Goal: Task Accomplishment & Management: Manage account settings

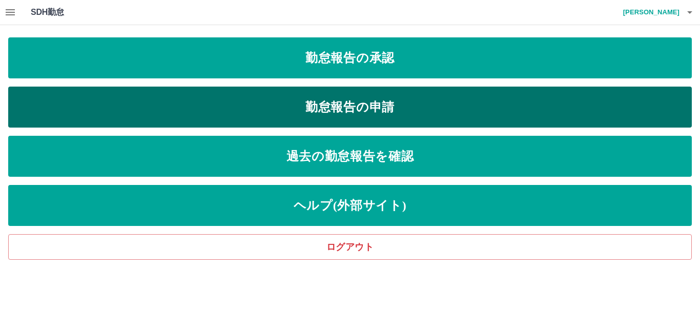
click at [369, 112] on link "勤怠報告の申請" at bounding box center [350, 107] width 684 height 41
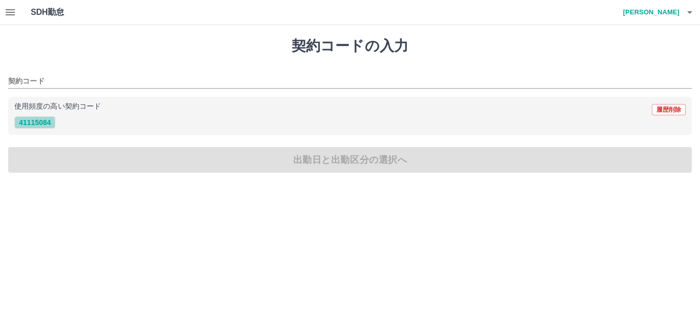
click at [43, 126] on button "41115084" at bounding box center [34, 122] width 41 height 12
type input "********"
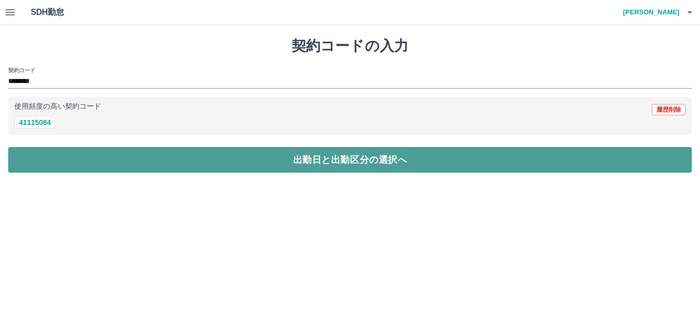
click at [63, 159] on button "出勤日と出勤区分の選択へ" at bounding box center [350, 160] width 684 height 26
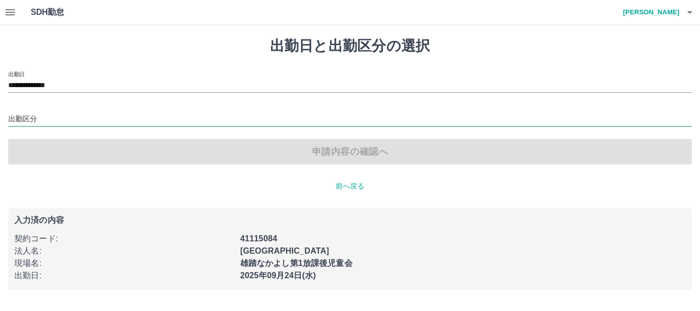
click at [28, 124] on input "出勤区分" at bounding box center [350, 119] width 684 height 13
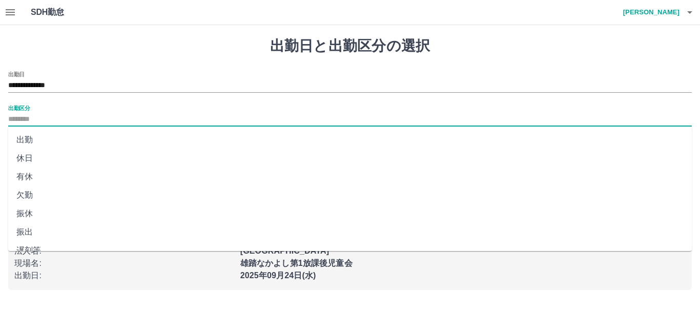
click at [28, 136] on li "出勤" at bounding box center [350, 140] width 684 height 18
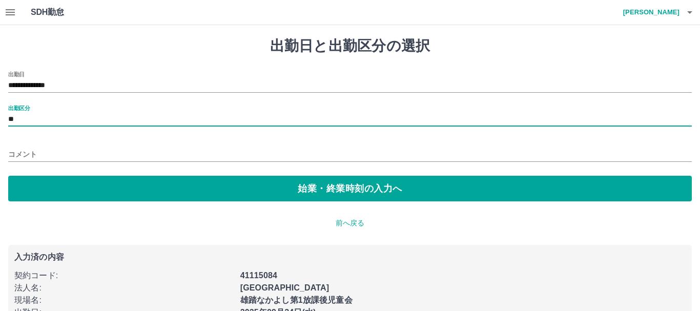
type input "**"
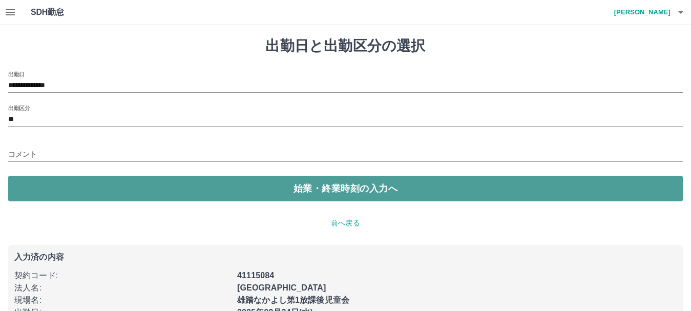
click at [104, 179] on button "始業・終業時刻の入力へ" at bounding box center [345, 189] width 675 height 26
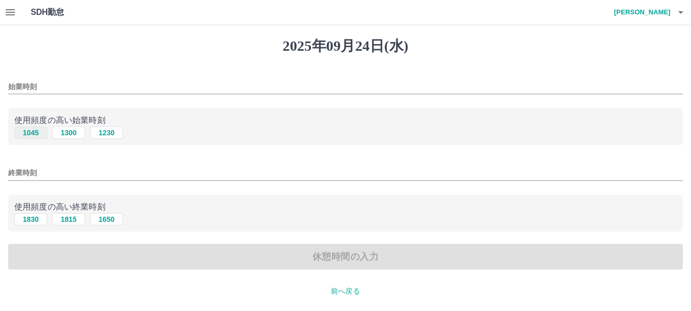
click at [37, 133] on button "1045" at bounding box center [30, 133] width 33 height 12
type input "****"
drag, startPoint x: 29, startPoint y: 221, endPoint x: 40, endPoint y: 223, distance: 12.1
click at [28, 221] on button "1830" at bounding box center [30, 219] width 33 height 12
type input "****"
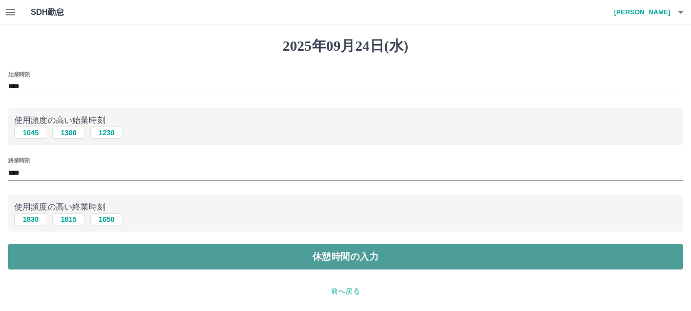
click at [148, 266] on button "休憩時間の入力" at bounding box center [345, 257] width 675 height 26
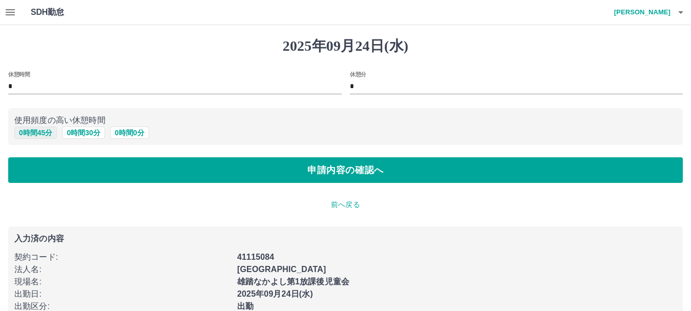
click at [38, 134] on button "0 時間 45 分" at bounding box center [35, 133] width 43 height 12
type input "**"
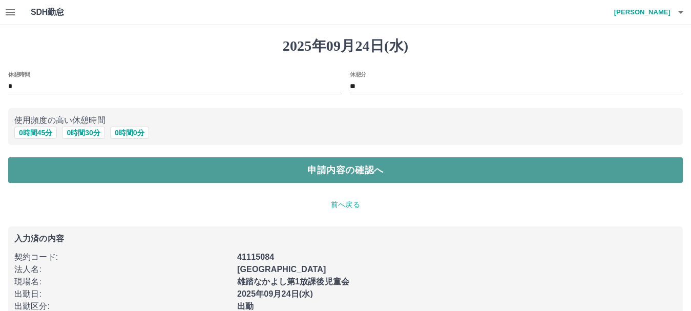
click at [164, 171] on button "申請内容の確認へ" at bounding box center [345, 170] width 675 height 26
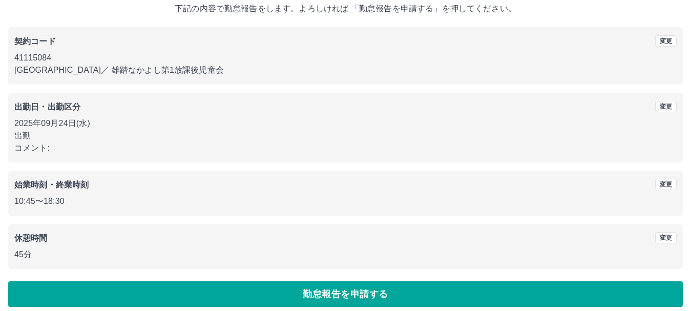
scroll to position [73, 0]
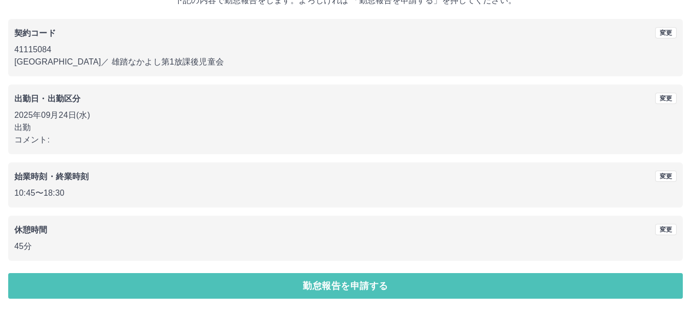
click at [275, 289] on button "勤怠報告を申請する" at bounding box center [345, 286] width 675 height 26
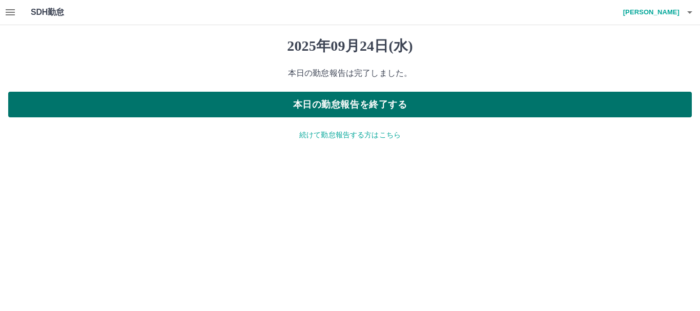
click at [377, 103] on button "本日の勤怠報告を終了する" at bounding box center [350, 105] width 684 height 26
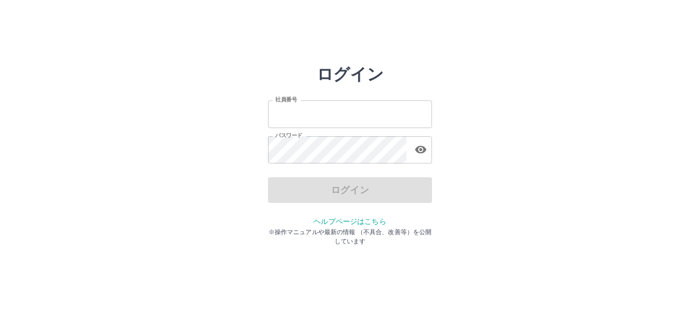
type input "*******"
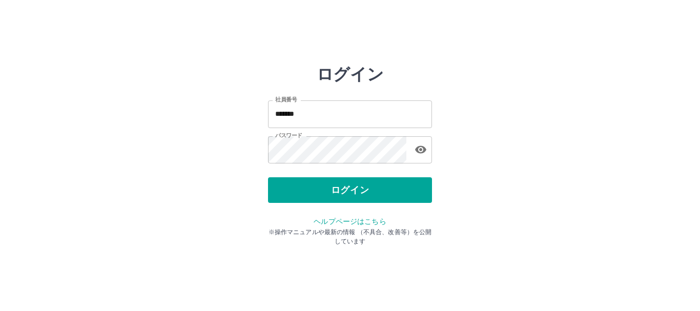
click at [302, 195] on div "ログイン" at bounding box center [350, 190] width 164 height 26
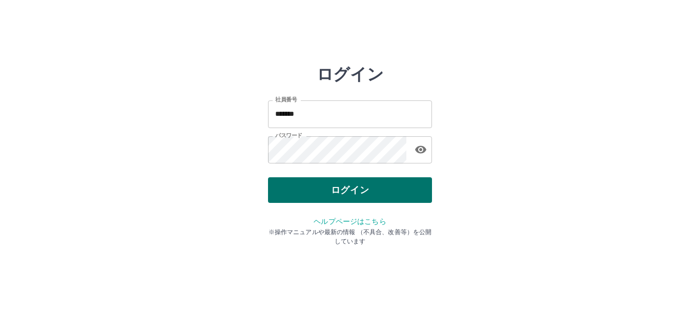
click at [300, 191] on button "ログイン" at bounding box center [350, 190] width 164 height 26
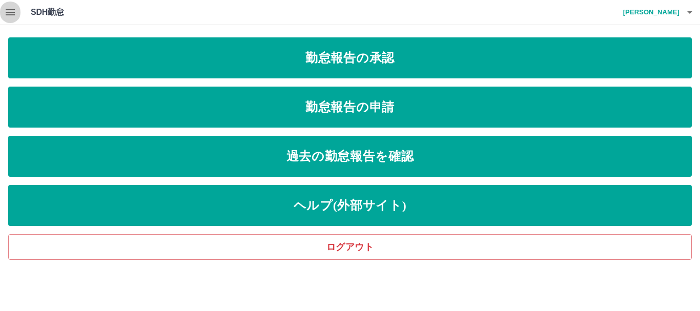
click at [11, 14] on icon "button" at bounding box center [10, 12] width 9 height 6
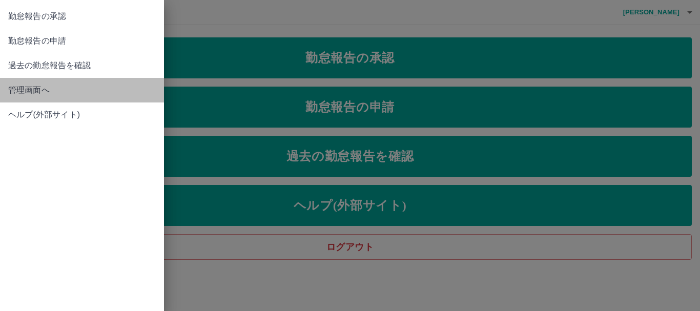
click at [30, 89] on span "管理画面へ" at bounding box center [82, 90] width 148 height 12
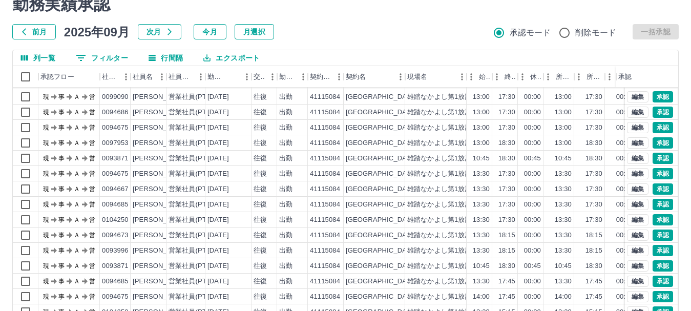
scroll to position [122, 0]
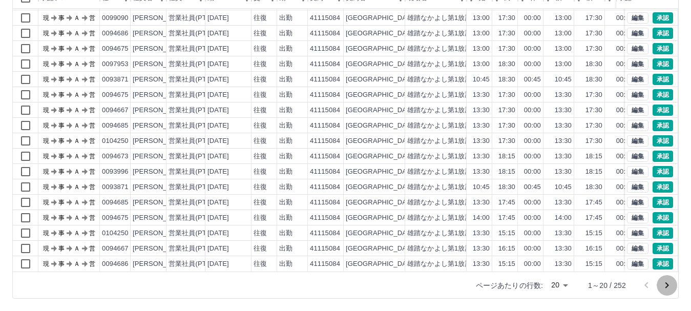
click at [669, 287] on icon "次のページへ" at bounding box center [667, 285] width 12 height 12
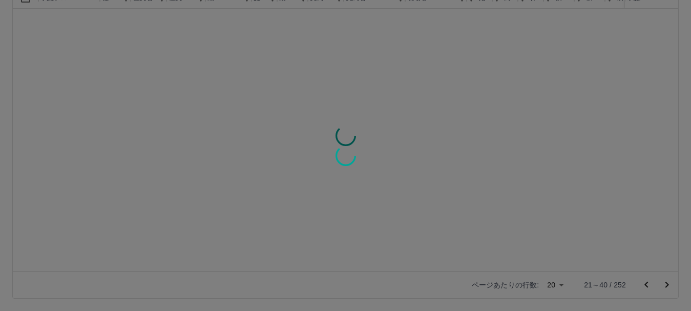
scroll to position [0, 0]
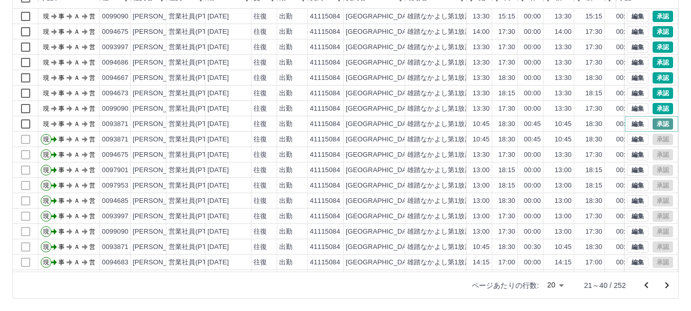
click at [653, 124] on button "承認" at bounding box center [663, 123] width 21 height 11
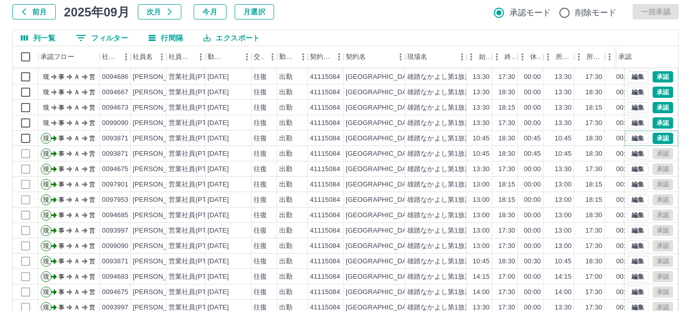
scroll to position [122, 0]
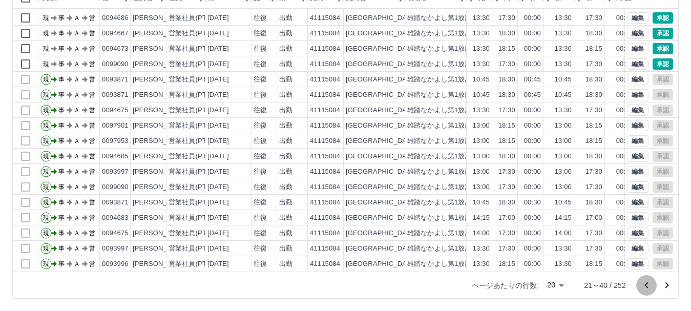
click at [646, 286] on icon "前のページへ" at bounding box center [647, 285] width 4 height 6
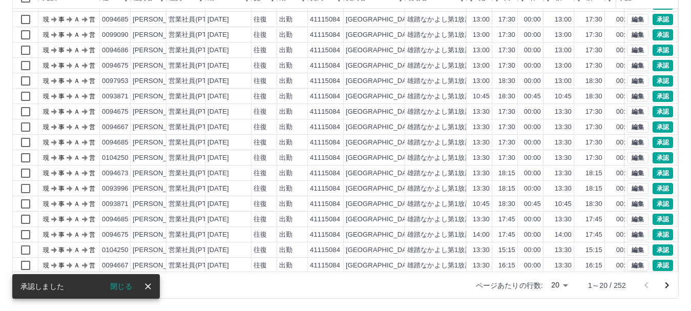
scroll to position [53, 0]
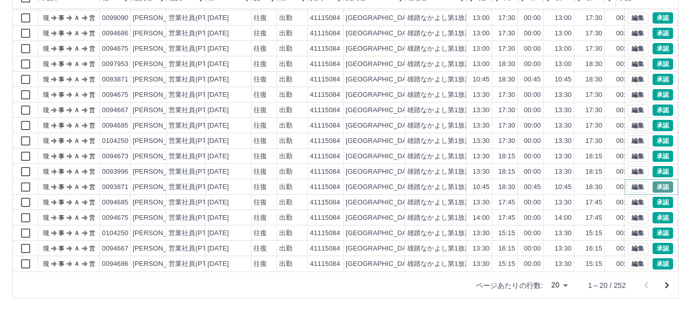
click at [653, 181] on button "承認" at bounding box center [663, 186] width 21 height 11
click at [653, 74] on button "承認" at bounding box center [663, 79] width 21 height 11
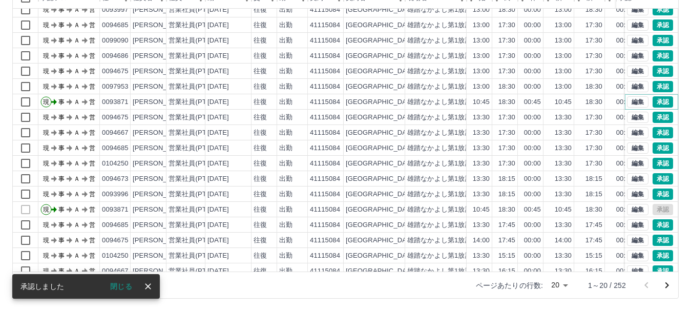
scroll to position [0, 0]
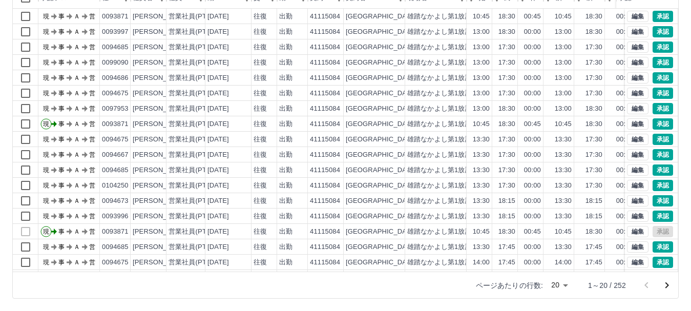
click at [667, 286] on icon "次のページへ" at bounding box center [667, 285] width 12 height 12
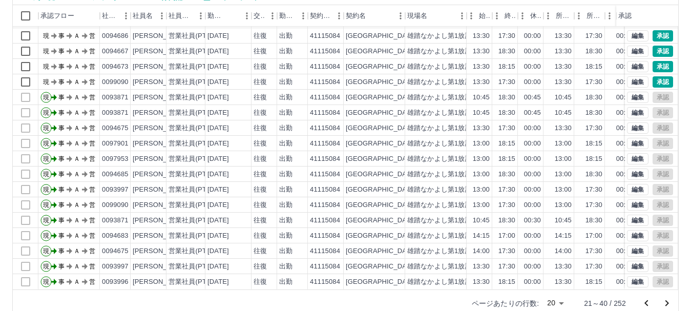
scroll to position [122, 0]
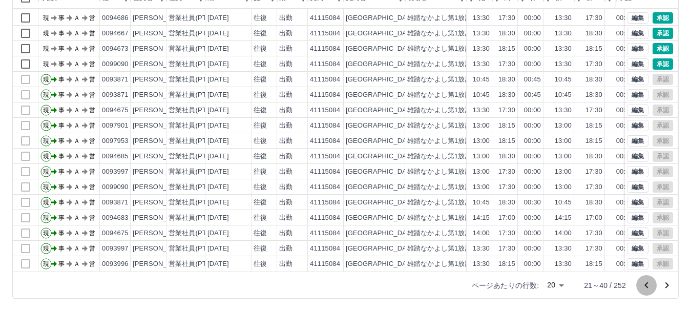
click at [646, 285] on icon "前のページへ" at bounding box center [647, 285] width 12 height 12
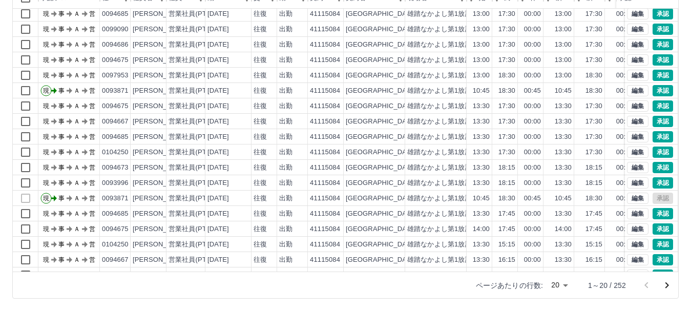
scroll to position [53, 0]
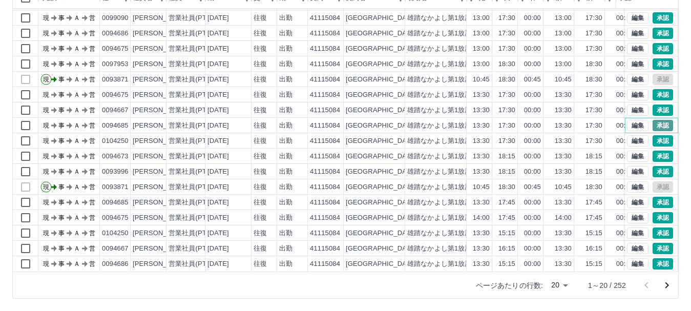
click at [653, 120] on button "承認" at bounding box center [663, 125] width 21 height 11
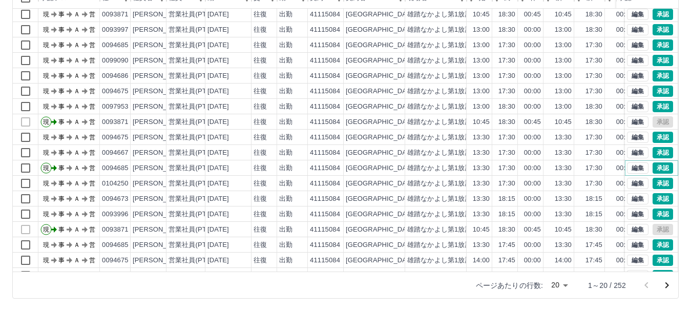
scroll to position [0, 0]
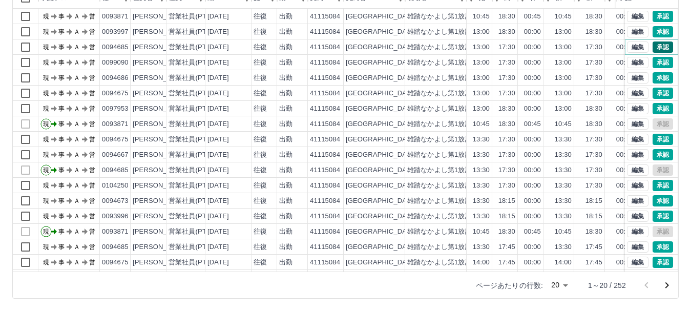
click at [654, 48] on button "承認" at bounding box center [663, 47] width 21 height 11
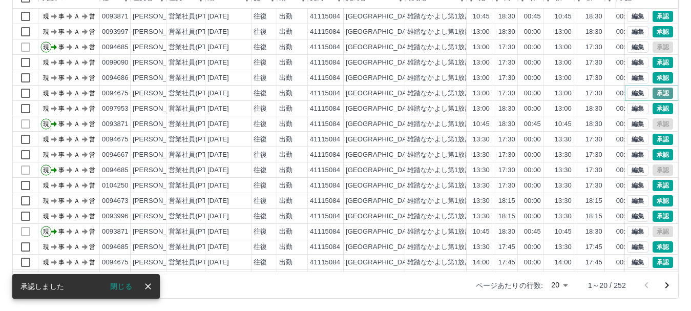
click at [653, 92] on button "承認" at bounding box center [663, 93] width 21 height 11
click at [655, 141] on button "承認" at bounding box center [663, 139] width 21 height 11
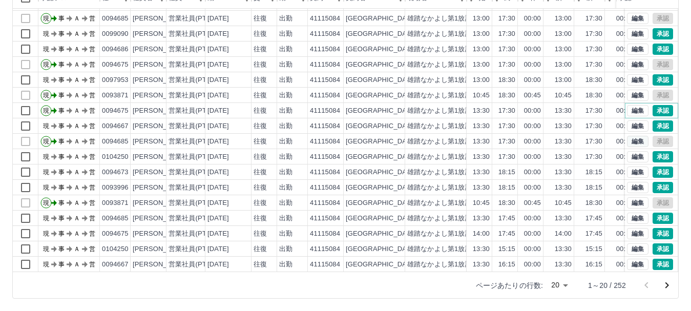
scroll to position [53, 0]
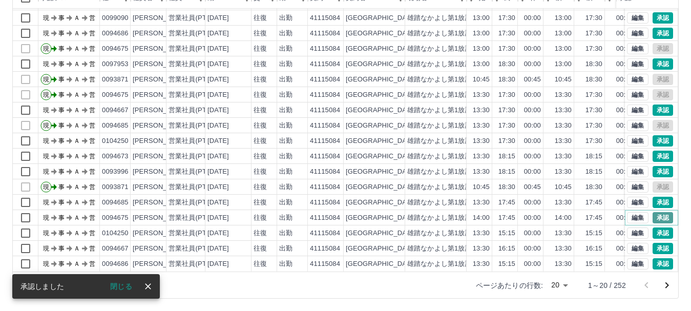
click at [655, 212] on button "承認" at bounding box center [663, 217] width 21 height 11
click at [665, 284] on icon "次のページへ" at bounding box center [667, 285] width 12 height 12
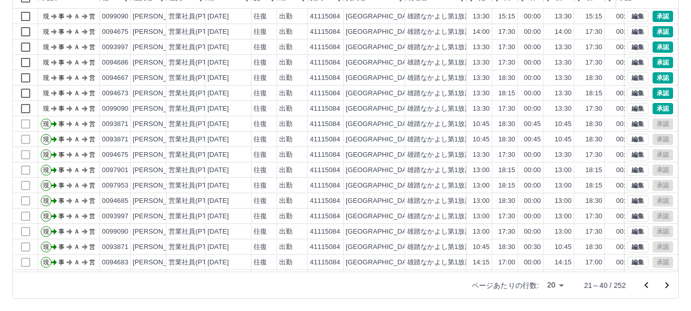
scroll to position [71, 0]
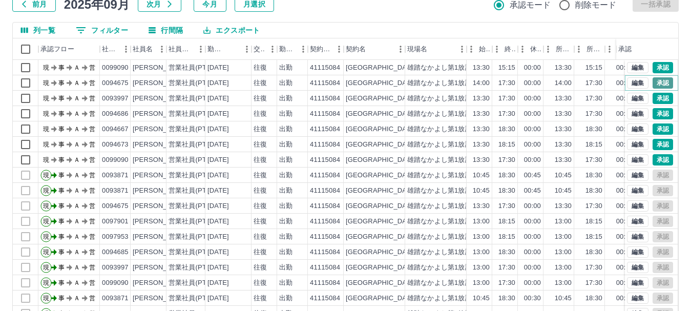
click at [653, 86] on button "承認" at bounding box center [663, 82] width 21 height 11
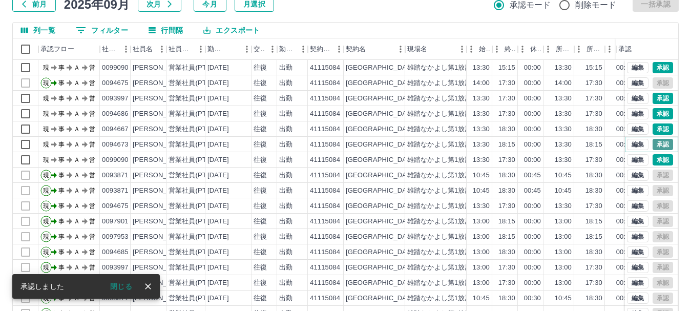
click at [653, 146] on button "承認" at bounding box center [663, 144] width 21 height 11
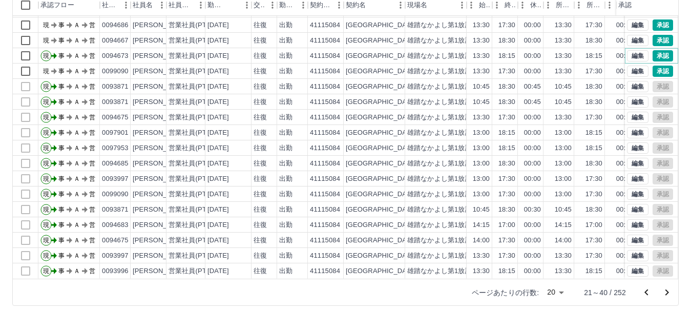
scroll to position [122, 0]
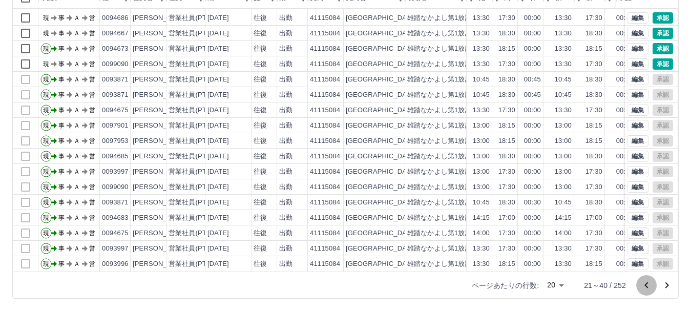
drag, startPoint x: 648, startPoint y: 285, endPoint x: 643, endPoint y: 278, distance: 8.1
click at [647, 284] on icon "前のページへ" at bounding box center [647, 285] width 12 height 12
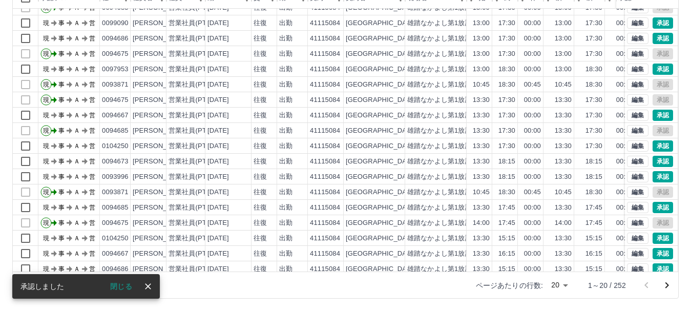
scroll to position [51, 0]
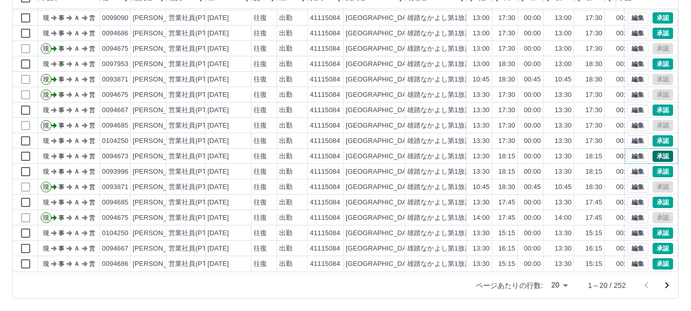
click at [653, 151] on button "承認" at bounding box center [663, 156] width 21 height 11
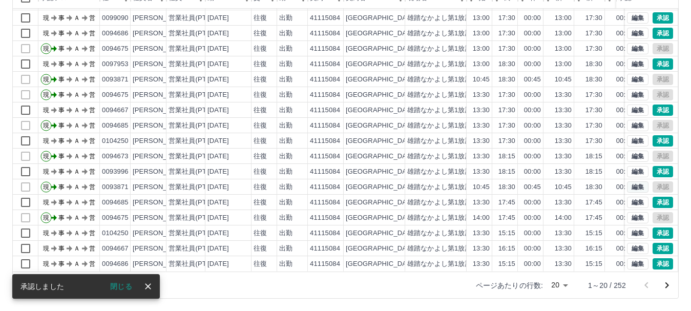
scroll to position [53, 0]
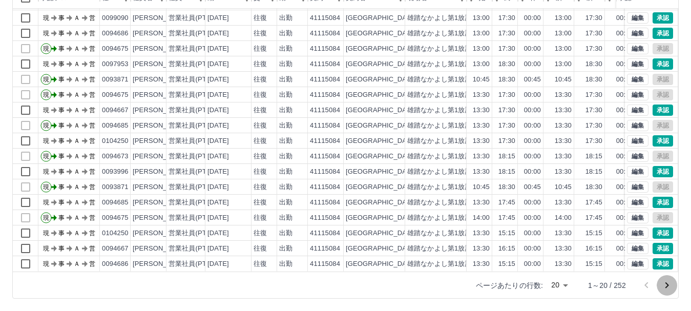
click at [665, 288] on icon "次のページへ" at bounding box center [667, 285] width 12 height 12
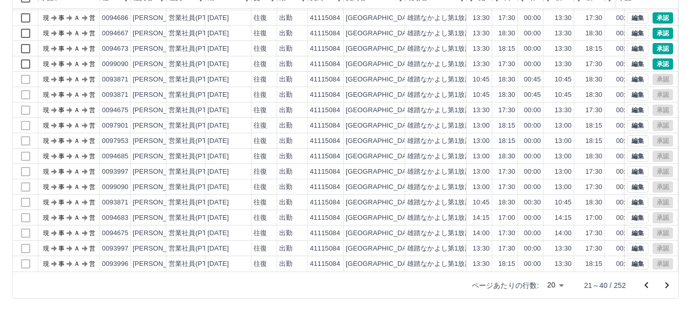
scroll to position [0, 0]
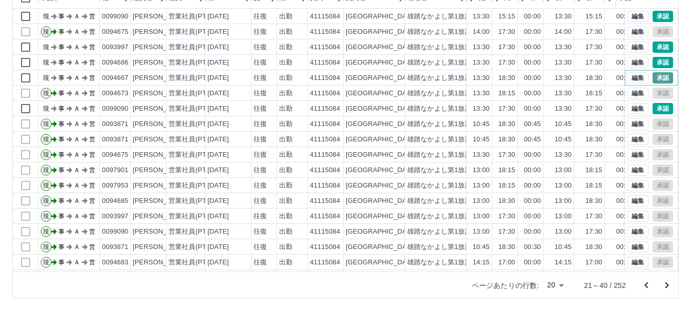
click at [653, 78] on button "承認" at bounding box center [663, 77] width 21 height 11
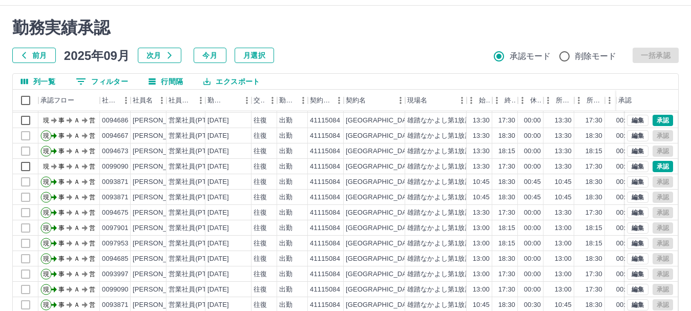
scroll to position [122, 0]
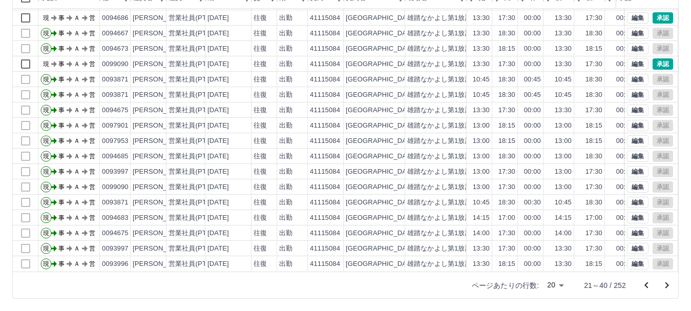
click at [642, 286] on icon "前のページへ" at bounding box center [647, 285] width 12 height 12
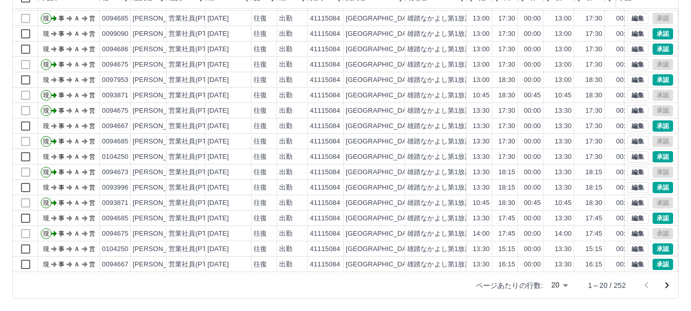
scroll to position [53, 0]
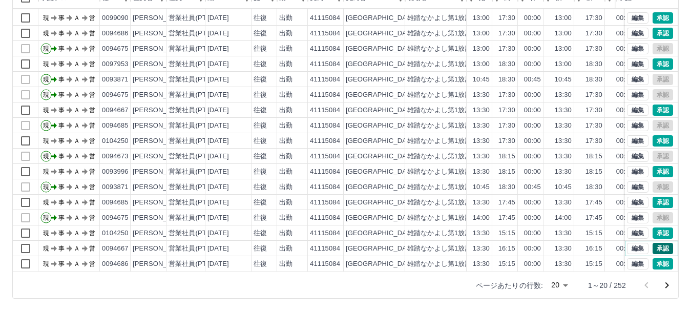
click at [657, 243] on button "承認" at bounding box center [663, 248] width 21 height 11
click at [653, 105] on button "承認" at bounding box center [663, 110] width 21 height 11
click at [658, 166] on button "承認" at bounding box center [663, 171] width 21 height 11
click at [667, 288] on icon "次のページへ" at bounding box center [667, 285] width 12 height 12
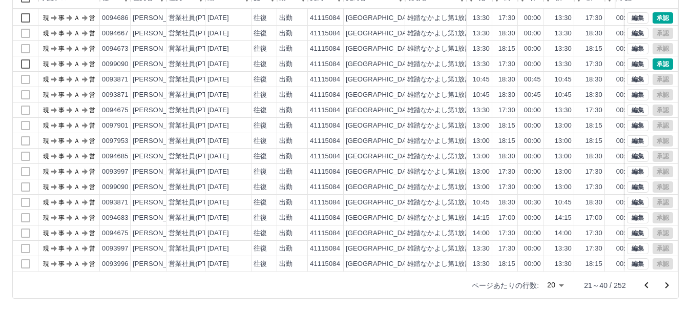
scroll to position [0, 0]
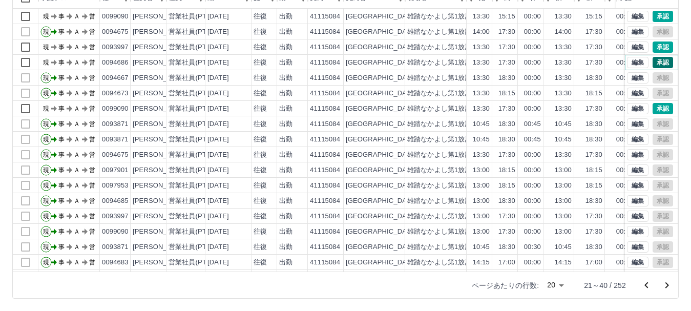
click at [656, 63] on button "承認" at bounding box center [663, 62] width 21 height 11
click at [648, 287] on icon "前のページへ" at bounding box center [647, 285] width 12 height 12
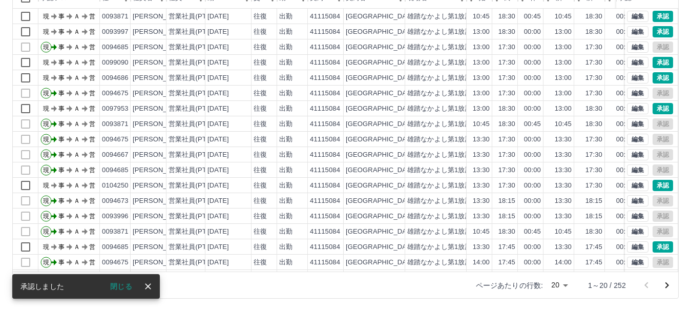
scroll to position [53, 0]
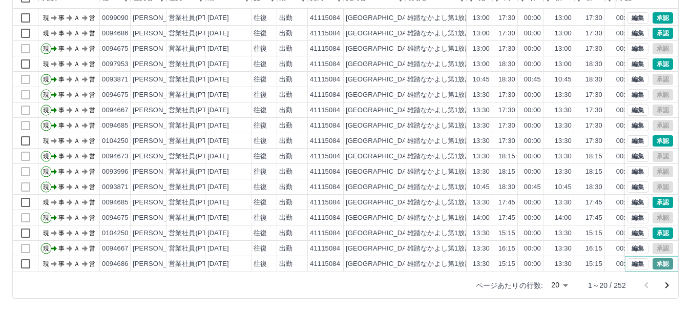
click at [653, 258] on button "承認" at bounding box center [663, 263] width 21 height 11
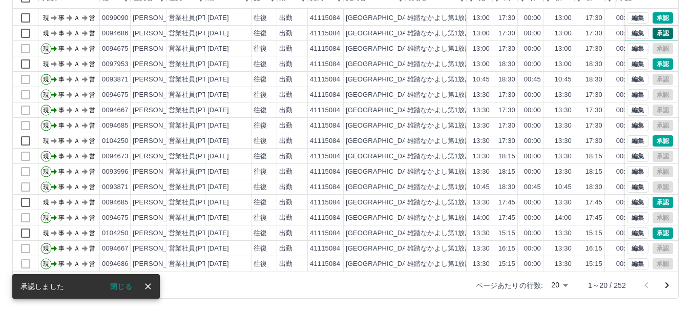
click at [653, 28] on button "承認" at bounding box center [663, 33] width 21 height 11
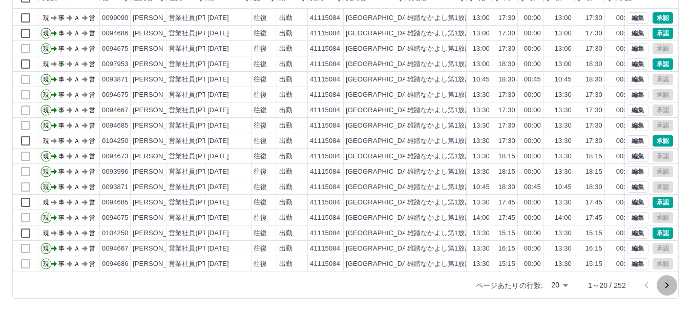
click at [665, 284] on icon "次のページへ" at bounding box center [667, 285] width 12 height 12
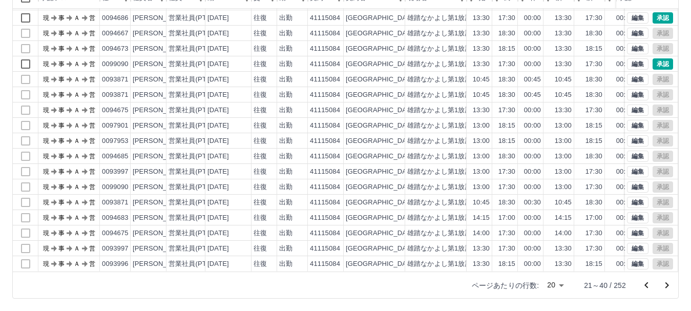
scroll to position [0, 0]
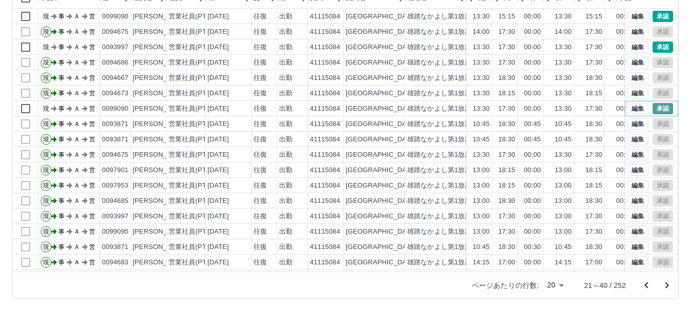
click at [653, 109] on button "承認" at bounding box center [663, 108] width 21 height 11
click at [653, 18] on button "承認" at bounding box center [663, 16] width 21 height 11
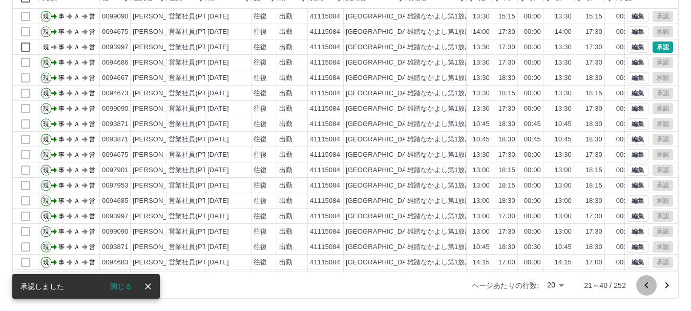
click at [644, 287] on icon "前のページへ" at bounding box center [647, 285] width 12 height 12
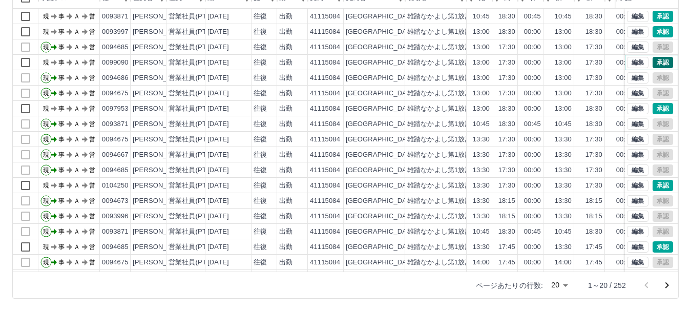
click at [660, 63] on button "承認" at bounding box center [663, 62] width 21 height 11
click at [664, 283] on icon "次のページへ" at bounding box center [667, 285] width 12 height 12
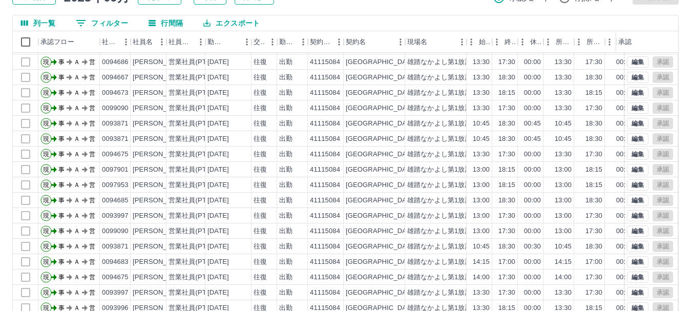
scroll to position [122, 0]
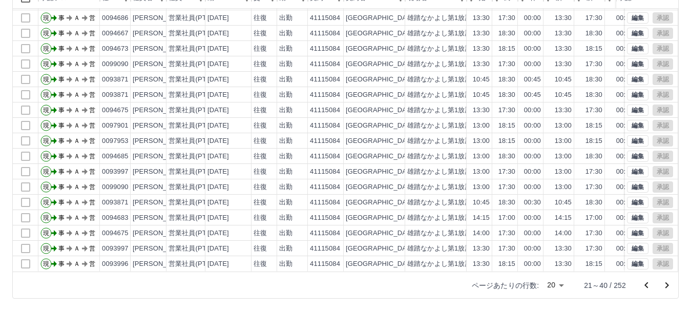
click at [646, 288] on icon "前のページへ" at bounding box center [647, 285] width 12 height 12
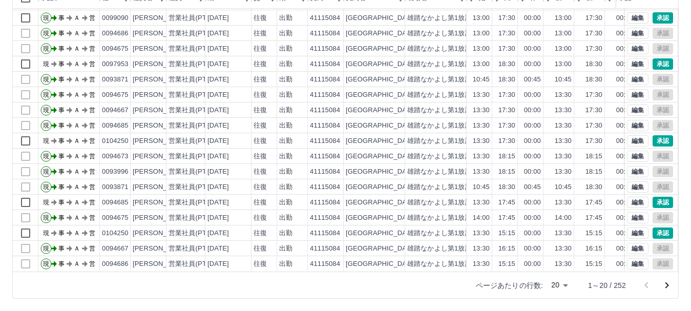
scroll to position [53, 0]
click at [653, 228] on button "承認" at bounding box center [663, 233] width 21 height 11
click at [653, 137] on button "承認" at bounding box center [663, 140] width 21 height 11
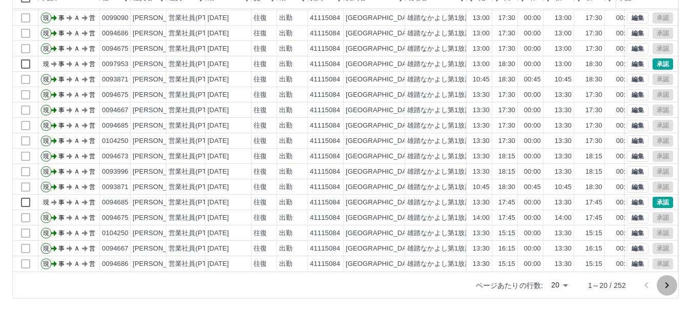
click at [665, 286] on icon "次のページへ" at bounding box center [667, 285] width 12 height 12
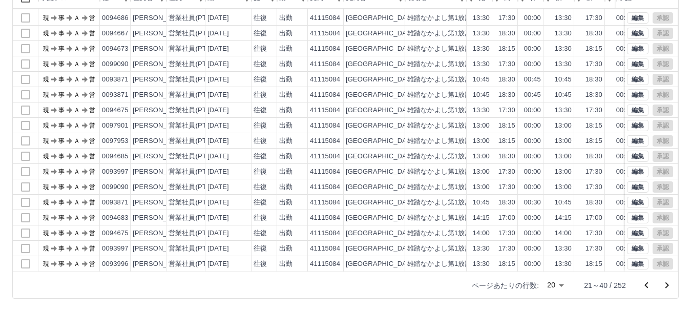
scroll to position [0, 0]
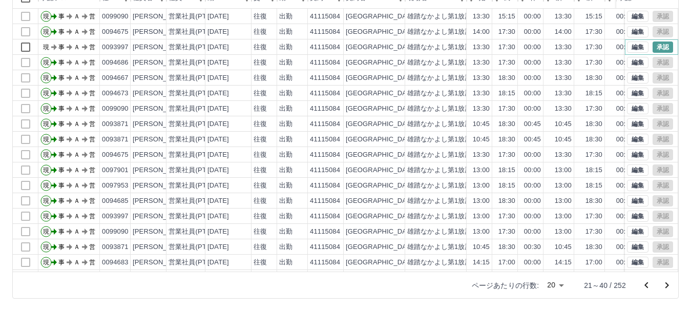
click at [654, 45] on button "承認" at bounding box center [663, 47] width 21 height 11
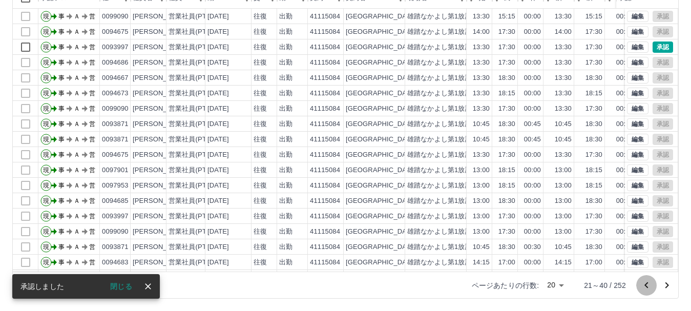
click at [644, 289] on icon "前のページへ" at bounding box center [647, 285] width 12 height 12
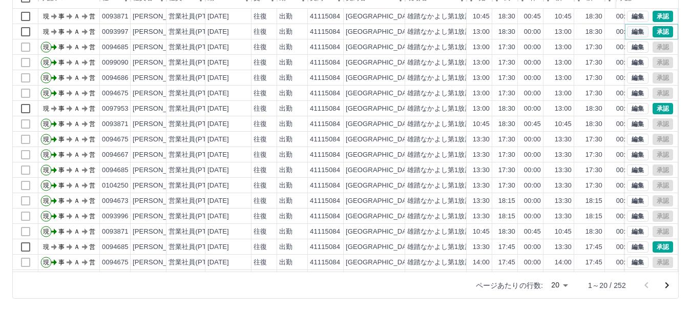
click at [632, 30] on button "編集" at bounding box center [638, 31] width 22 height 11
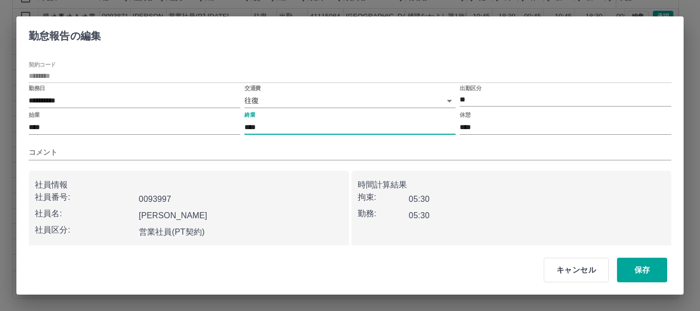
click at [279, 127] on input "****" at bounding box center [351, 127] width 212 height 15
type input "****"
click at [659, 278] on button "保存" at bounding box center [642, 270] width 50 height 25
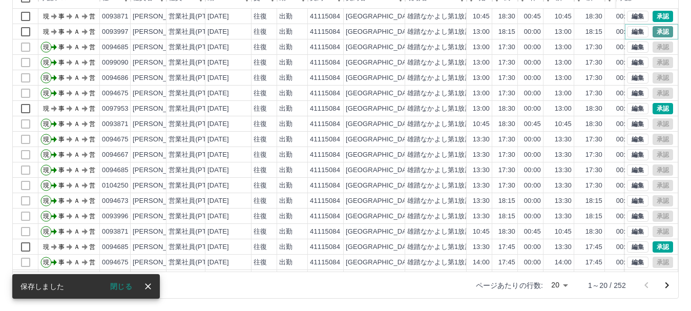
click at [660, 33] on button "承認" at bounding box center [663, 31] width 21 height 11
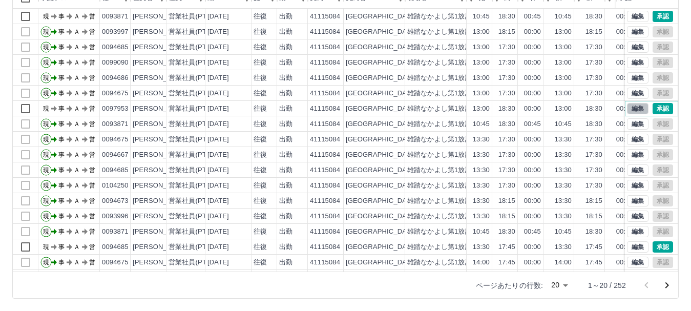
click at [635, 106] on button "編集" at bounding box center [638, 108] width 22 height 11
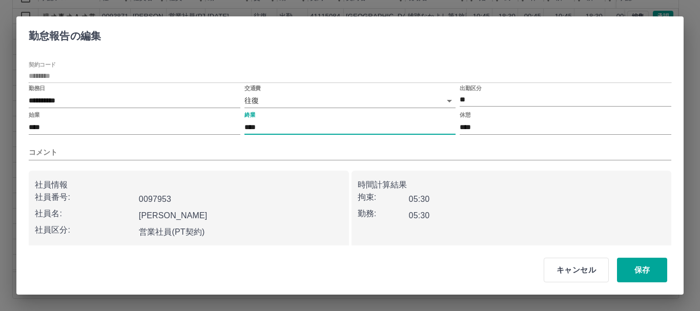
click at [270, 127] on input "****" at bounding box center [351, 127] width 212 height 15
type input "****"
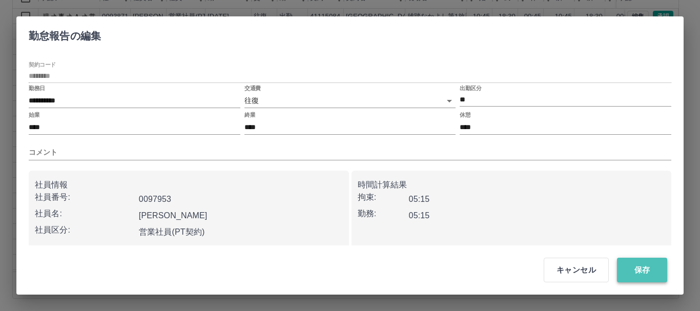
click at [655, 274] on button "保存" at bounding box center [642, 270] width 50 height 25
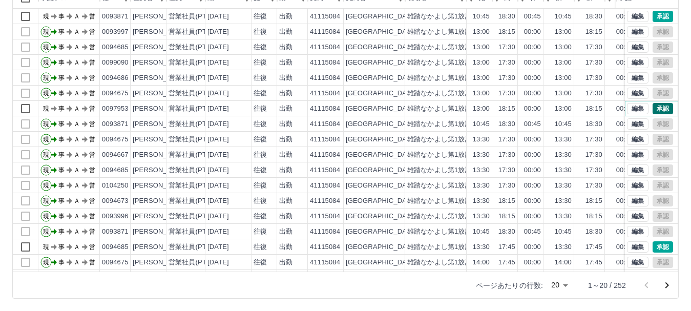
click at [658, 108] on button "承認" at bounding box center [663, 108] width 21 height 11
click at [653, 249] on button "承認" at bounding box center [663, 246] width 21 height 11
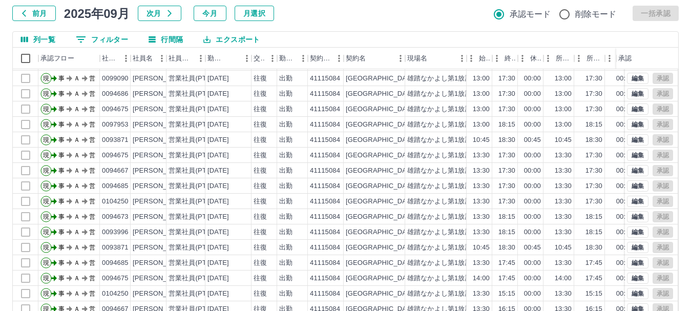
scroll to position [122, 0]
